Goal: Information Seeking & Learning: Learn about a topic

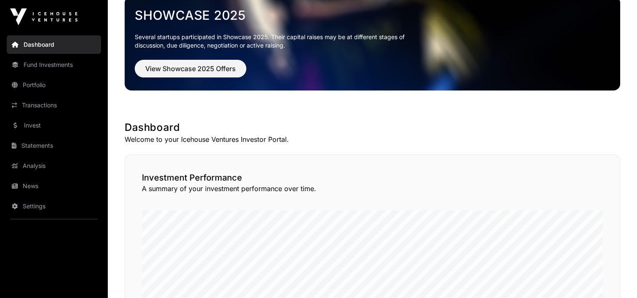
scroll to position [46, 0]
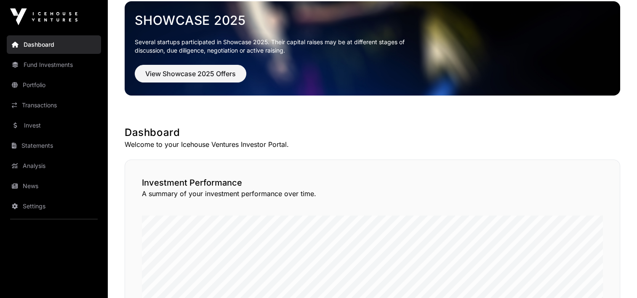
click at [29, 101] on link "Transactions" at bounding box center [54, 105] width 94 height 19
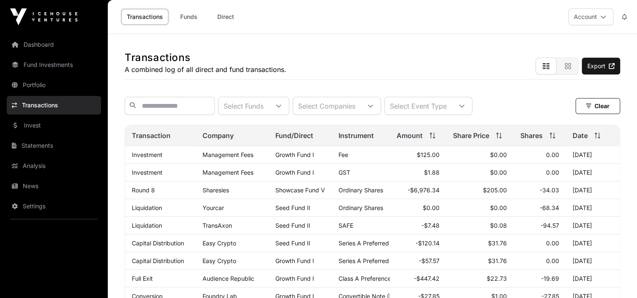
click at [55, 44] on link "Dashboard" at bounding box center [54, 44] width 94 height 19
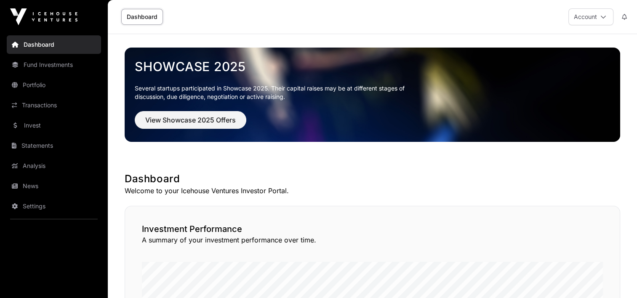
click at [42, 66] on link "Fund Investments" at bounding box center [54, 65] width 94 height 19
click at [70, 67] on link "Fund Investments" at bounding box center [54, 65] width 94 height 19
click at [29, 85] on link "Portfolio" at bounding box center [54, 85] width 94 height 19
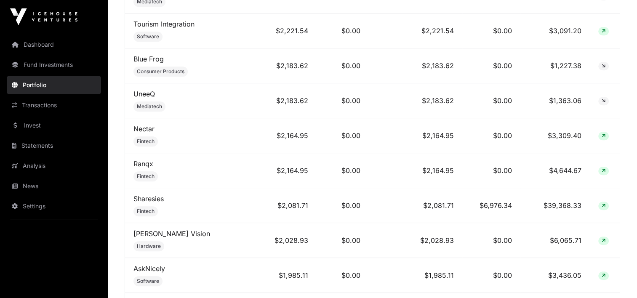
scroll to position [648, 0]
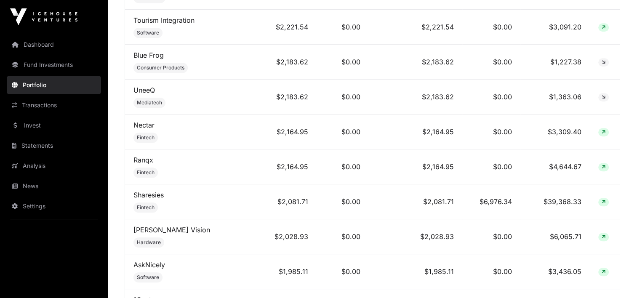
click at [158, 194] on link "Sharesies" at bounding box center [148, 195] width 30 height 8
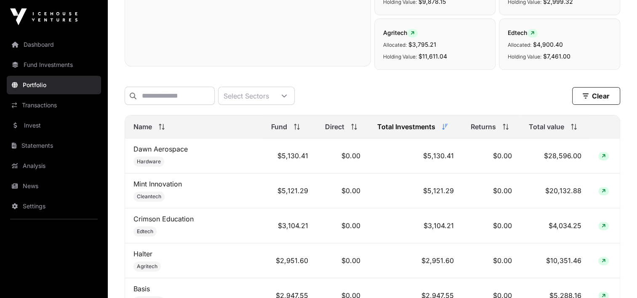
scroll to position [318, 0]
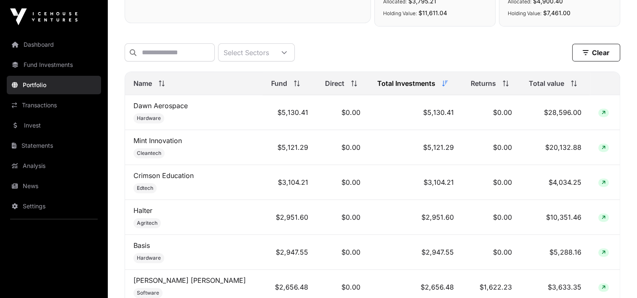
click at [162, 144] on link "Mint Innovation" at bounding box center [157, 140] width 48 height 8
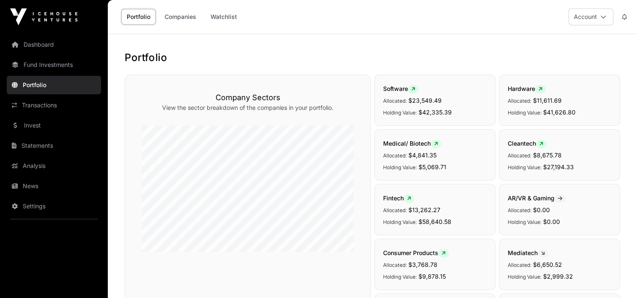
scroll to position [318, 0]
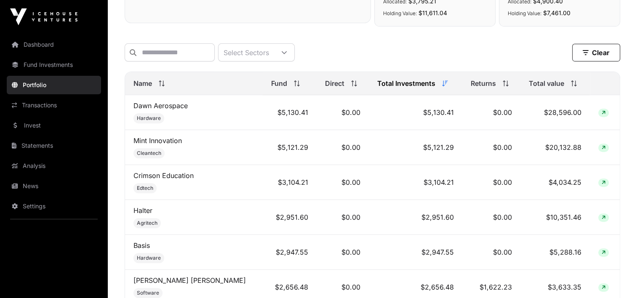
click at [170, 108] on link "Dawn Aerospace" at bounding box center [160, 105] width 54 height 8
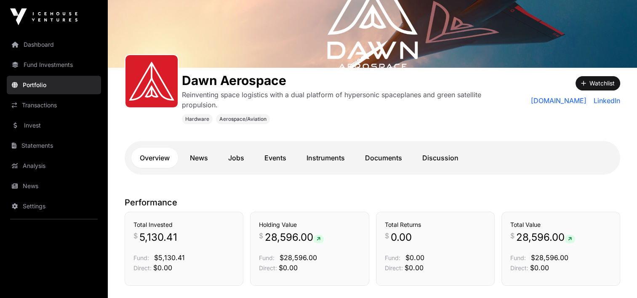
scroll to position [99, 0]
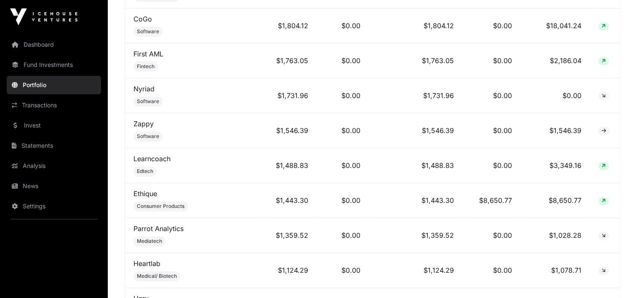
scroll to position [990, 0]
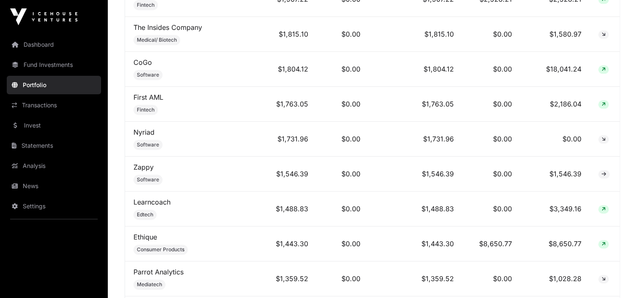
click at [136, 61] on link "CoGo" at bounding box center [142, 62] width 19 height 8
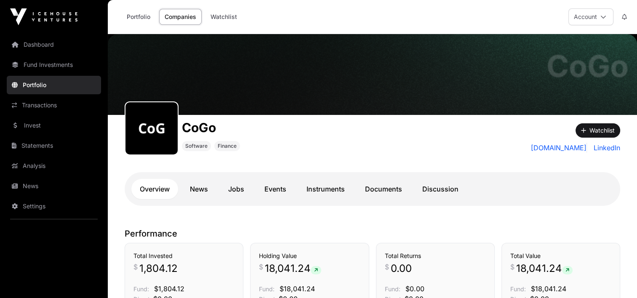
click at [593, 19] on button "Account" at bounding box center [590, 16] width 45 height 17
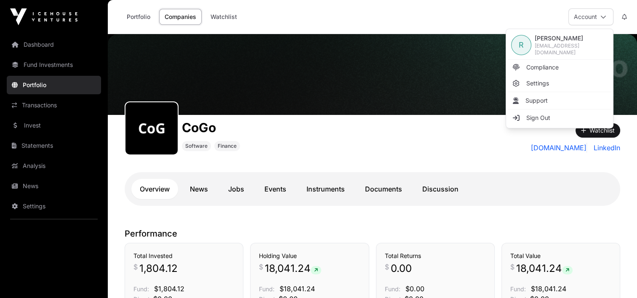
click at [553, 117] on link "Sign Out" at bounding box center [559, 117] width 104 height 15
